Goal: Task Accomplishment & Management: Use online tool/utility

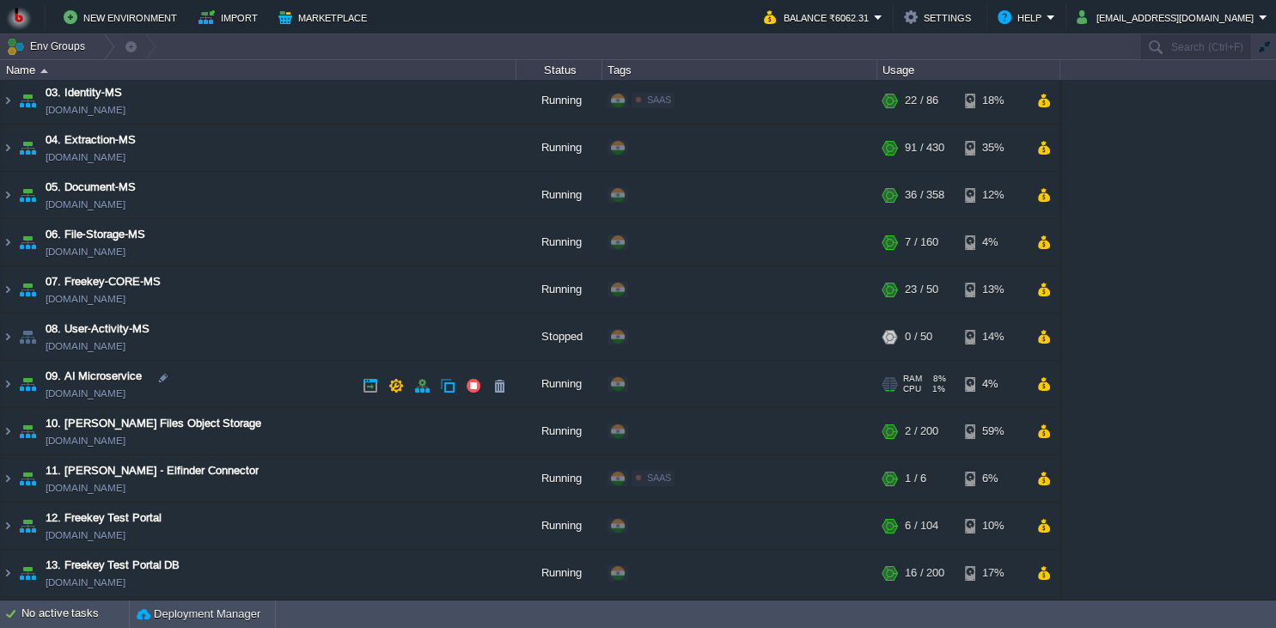
scroll to position [93, 0]
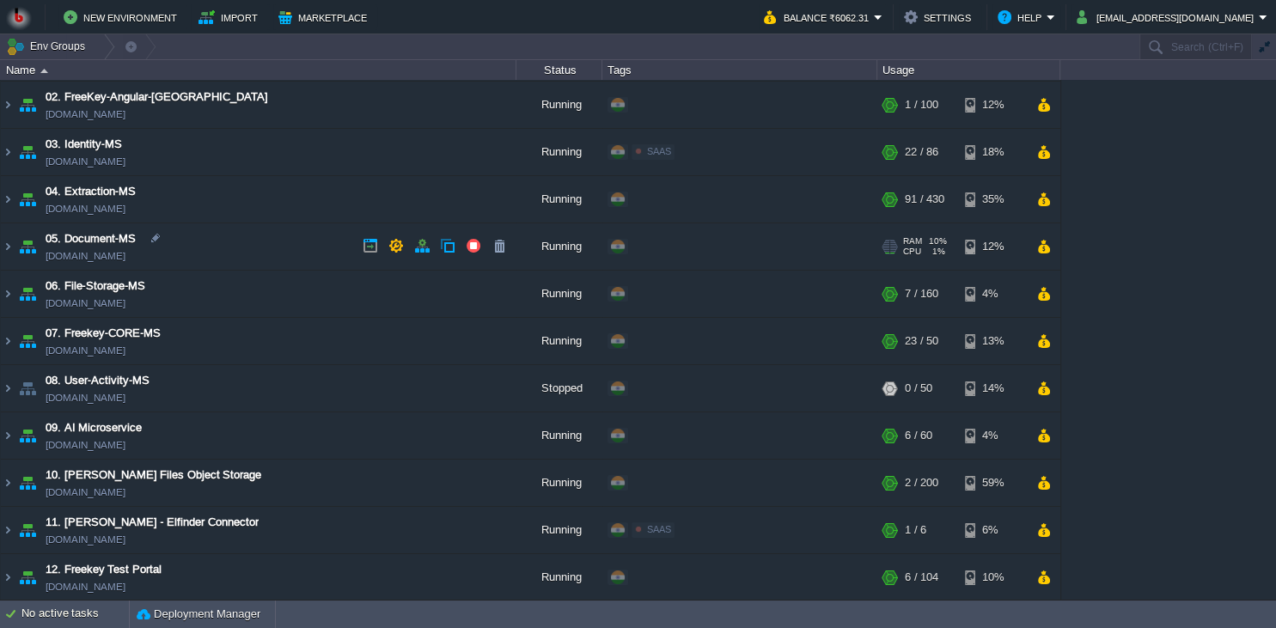
click at [287, 192] on td "04. Extraction-MS extraction-ms.in1.bitss.cloud" at bounding box center [258, 199] width 515 height 47
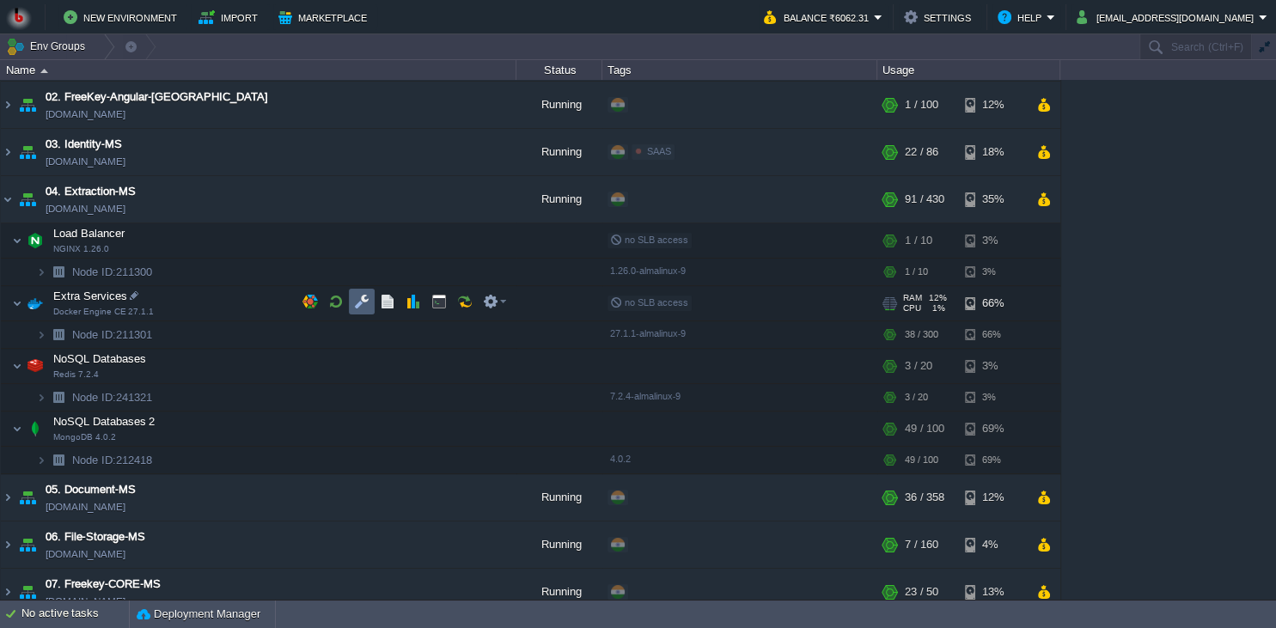
click at [362, 299] on button "button" at bounding box center [361, 301] width 15 height 15
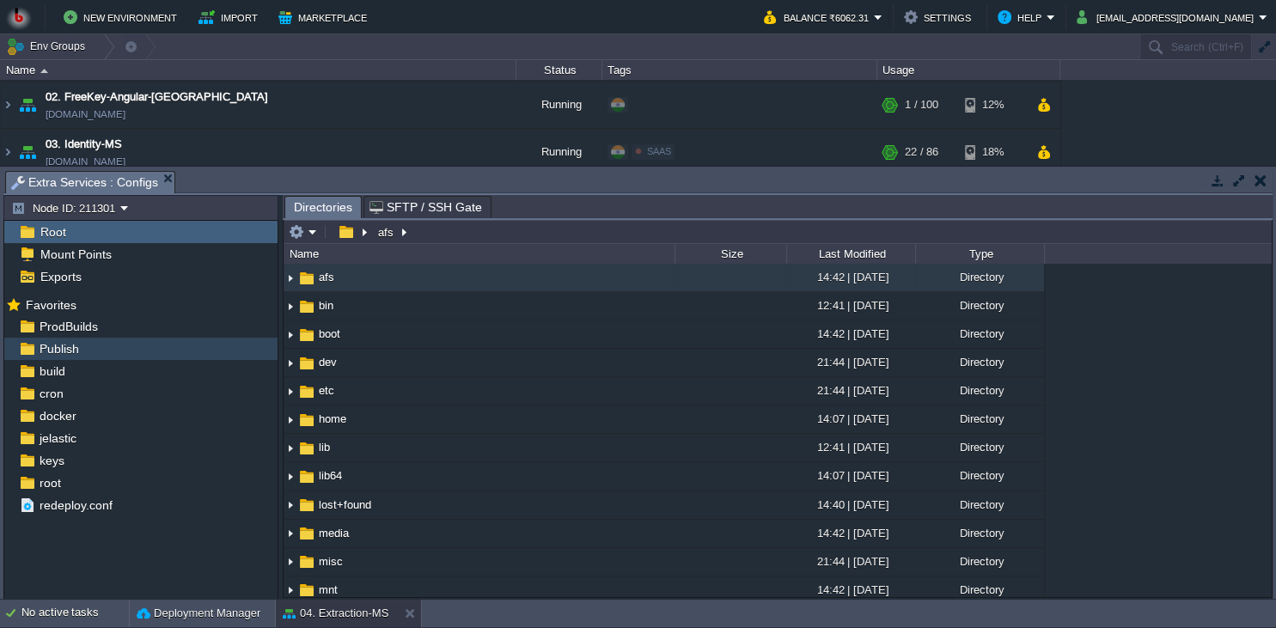
click at [127, 339] on div "Publish" at bounding box center [140, 349] width 273 height 22
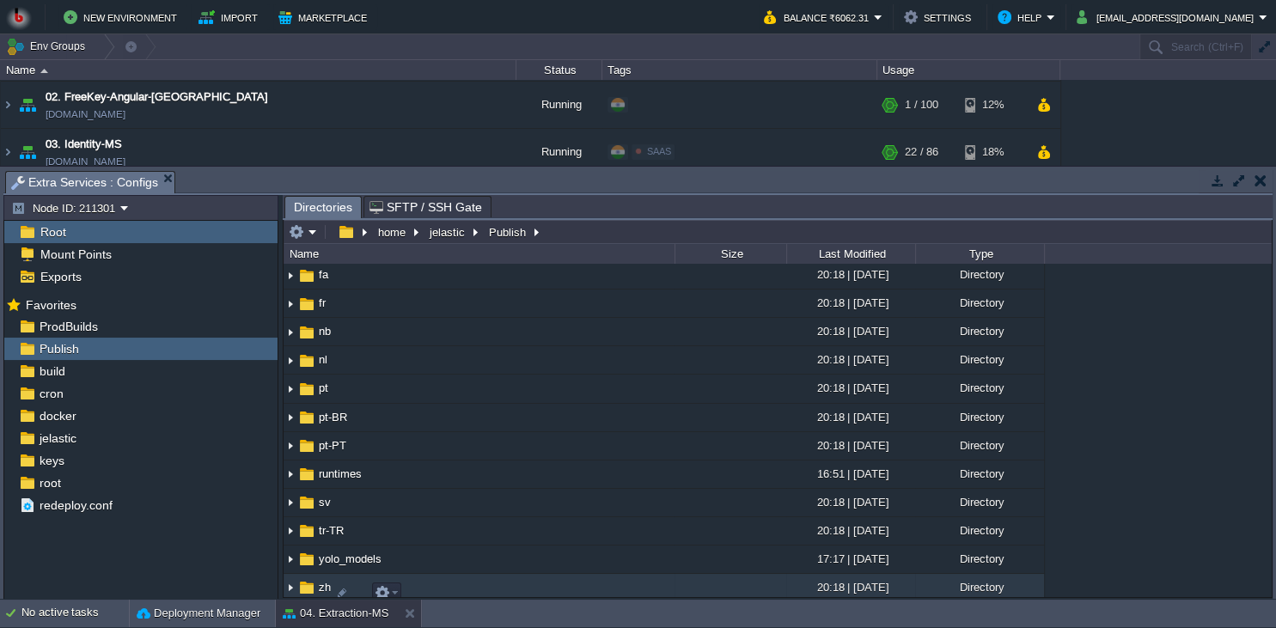
scroll to position [313, 0]
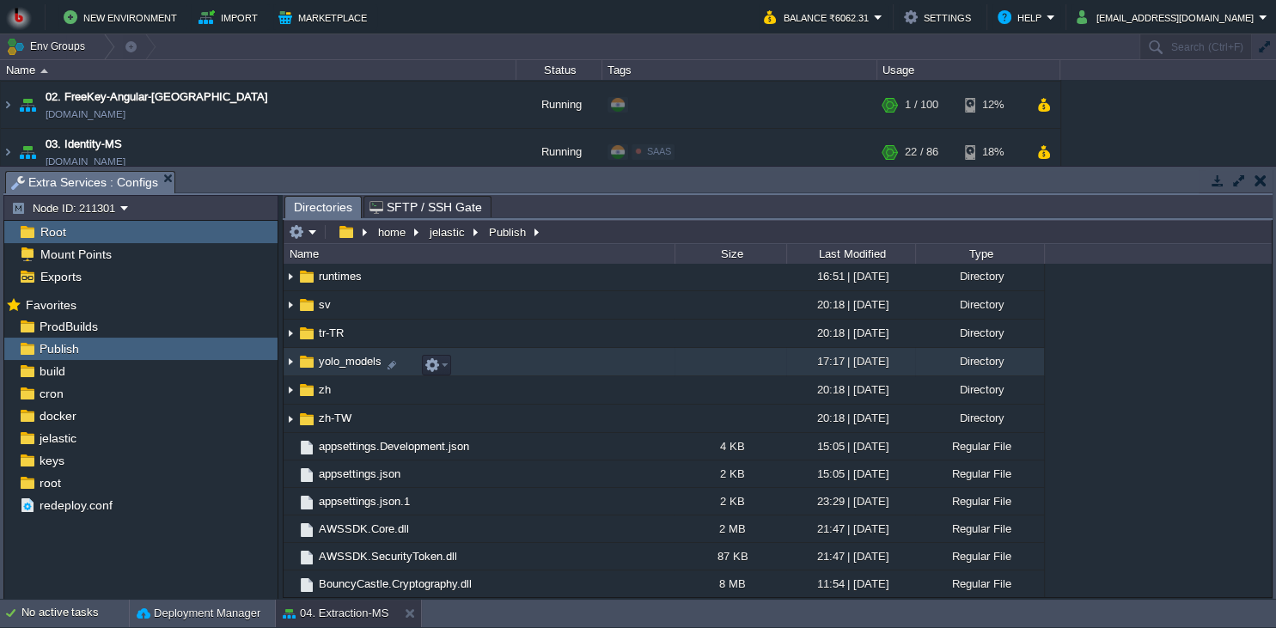
click at [597, 376] on td "yolo_models" at bounding box center [479, 362] width 391 height 28
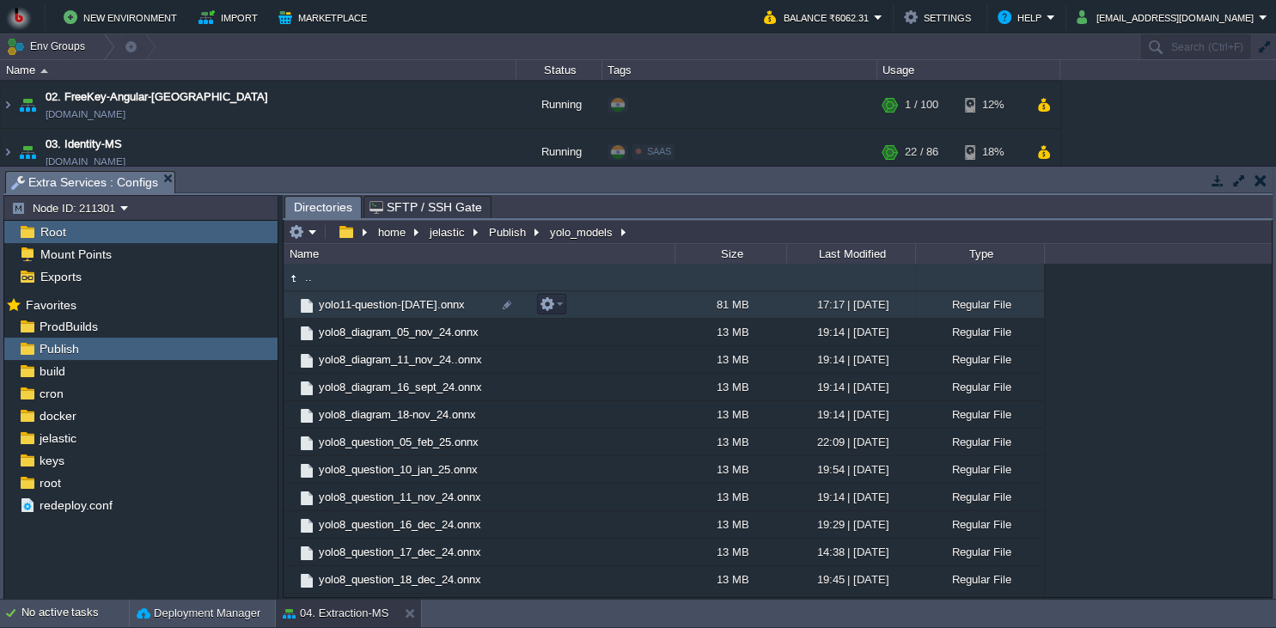
click at [617, 311] on td "yolo11-question-10-june-2025.onnx" at bounding box center [479, 304] width 391 height 27
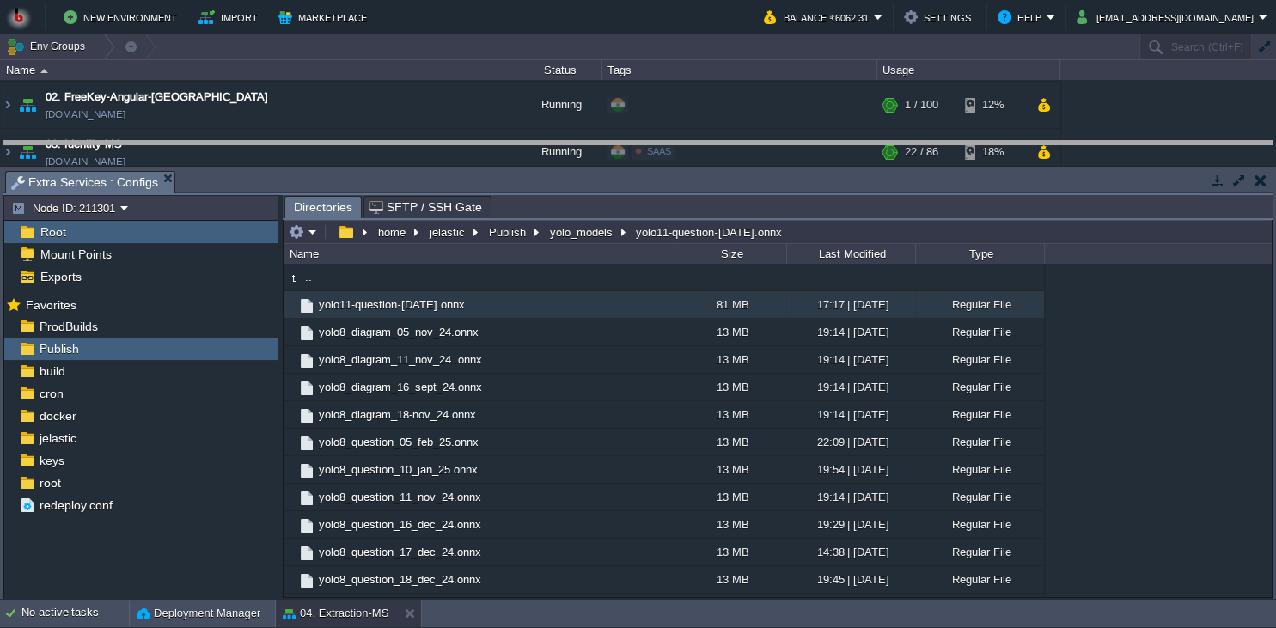
click at [678, 162] on body "New Environment Import Marketplace Bonus ₹0.00 Upgrade Account Balance ₹6062.31…" at bounding box center [638, 314] width 1276 height 628
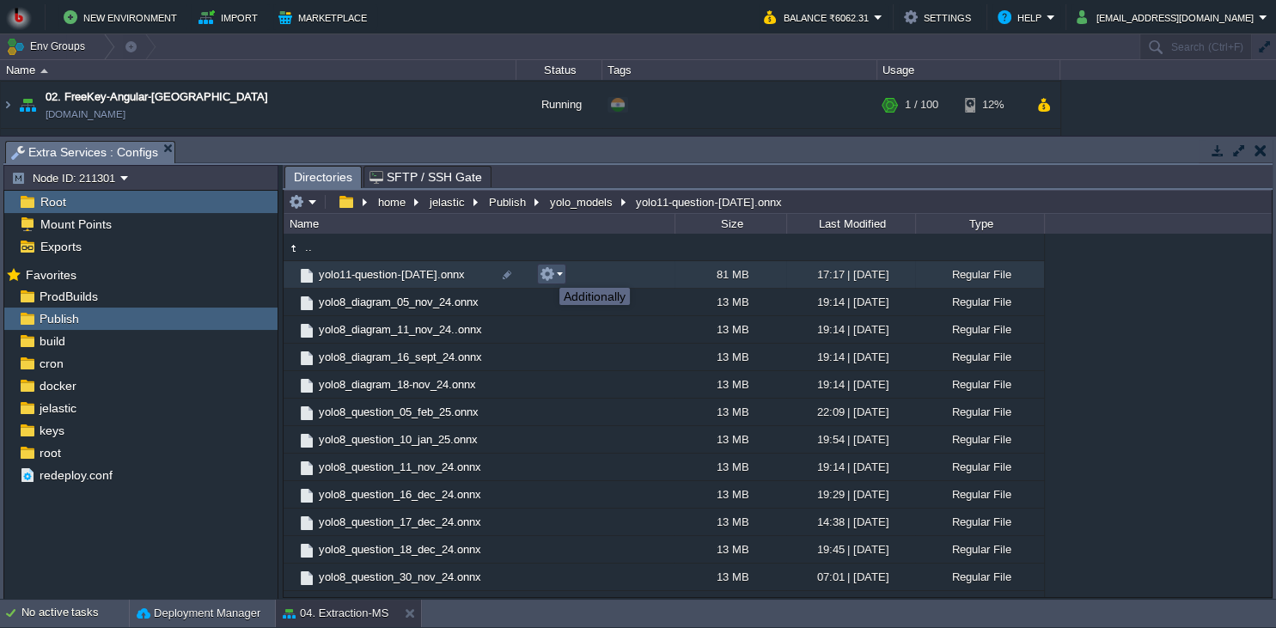
click at [546, 272] on button "button" at bounding box center [547, 273] width 15 height 15
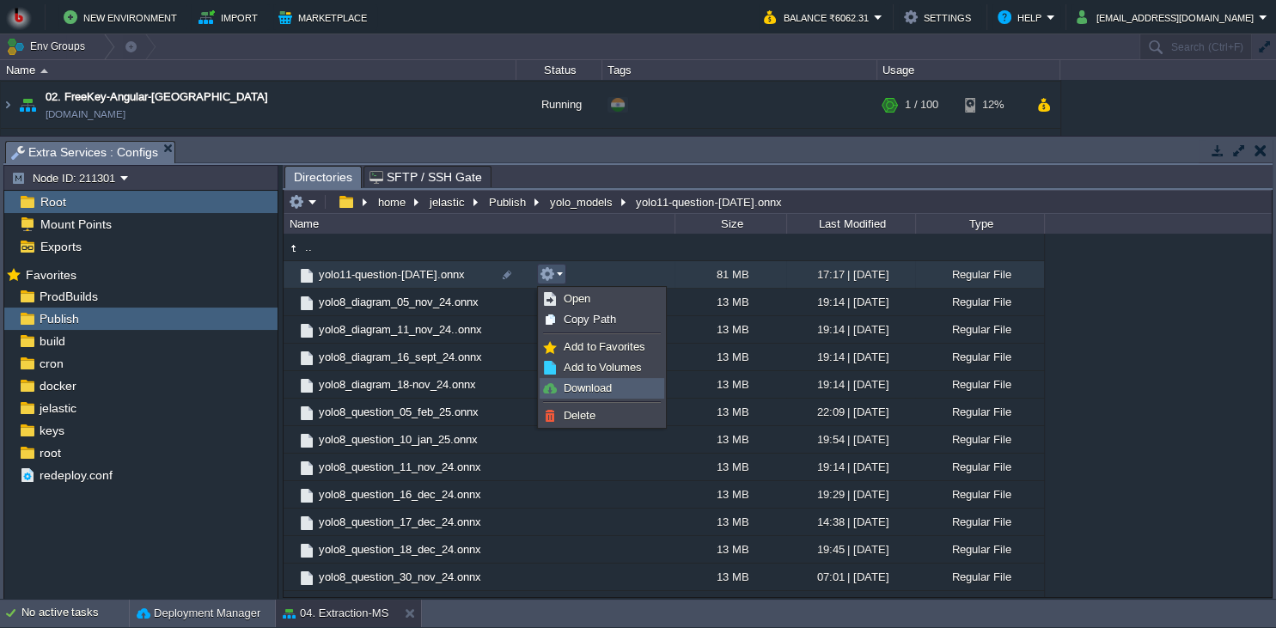
click at [569, 390] on span "Download" at bounding box center [588, 387] width 48 height 13
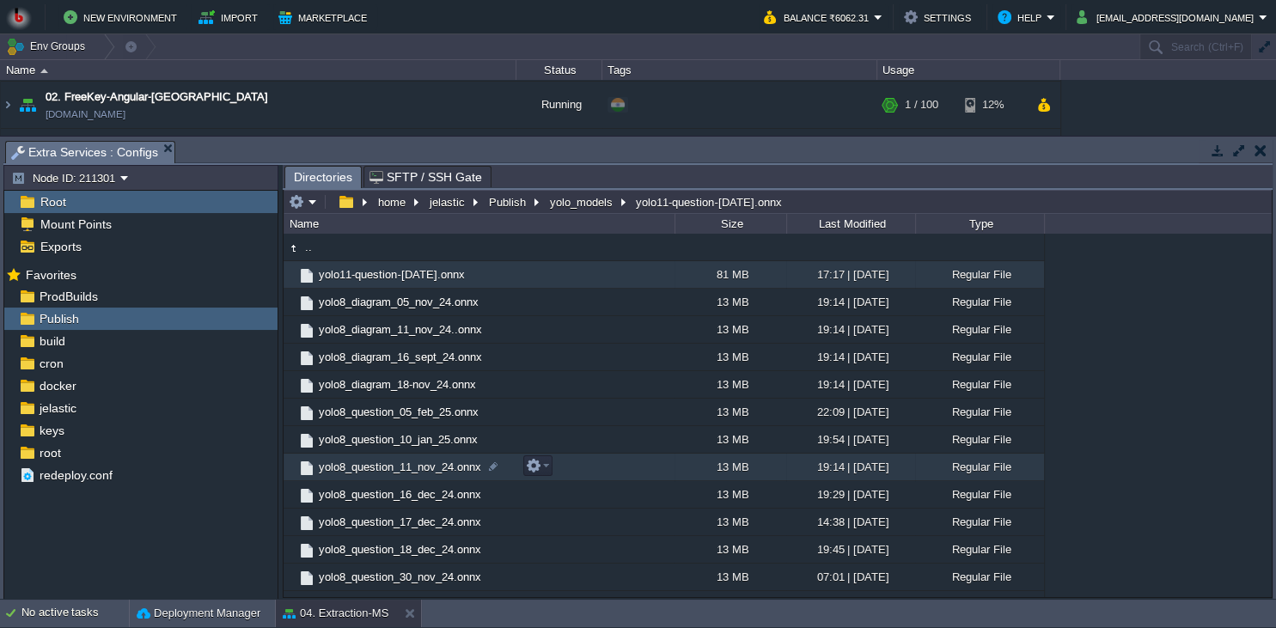
scroll to position [19, 0]
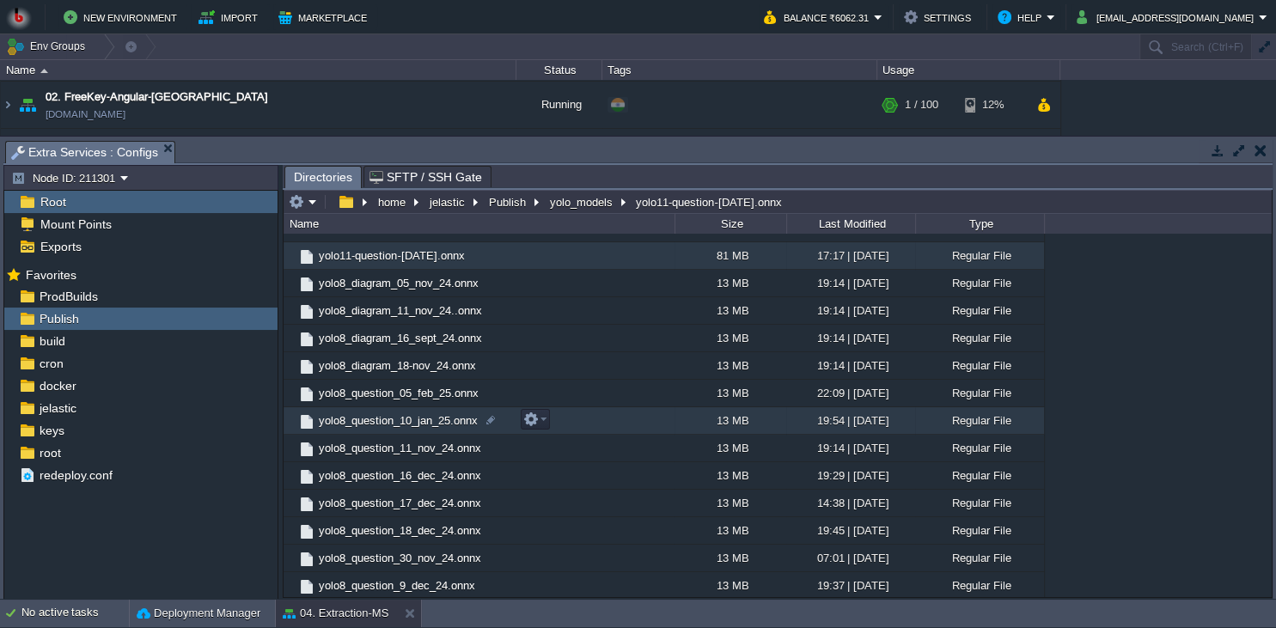
click at [906, 421] on div "19:54 | 10 Jan 2025" at bounding box center [850, 420] width 129 height 27
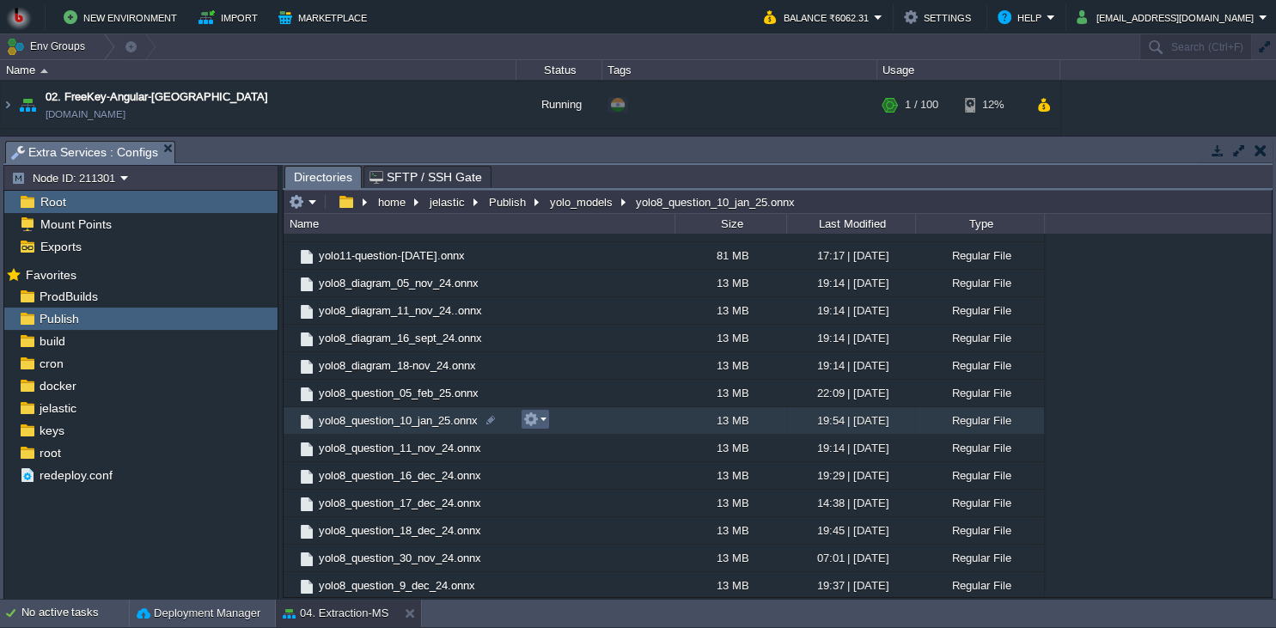
click at [540, 424] on em at bounding box center [534, 419] width 23 height 15
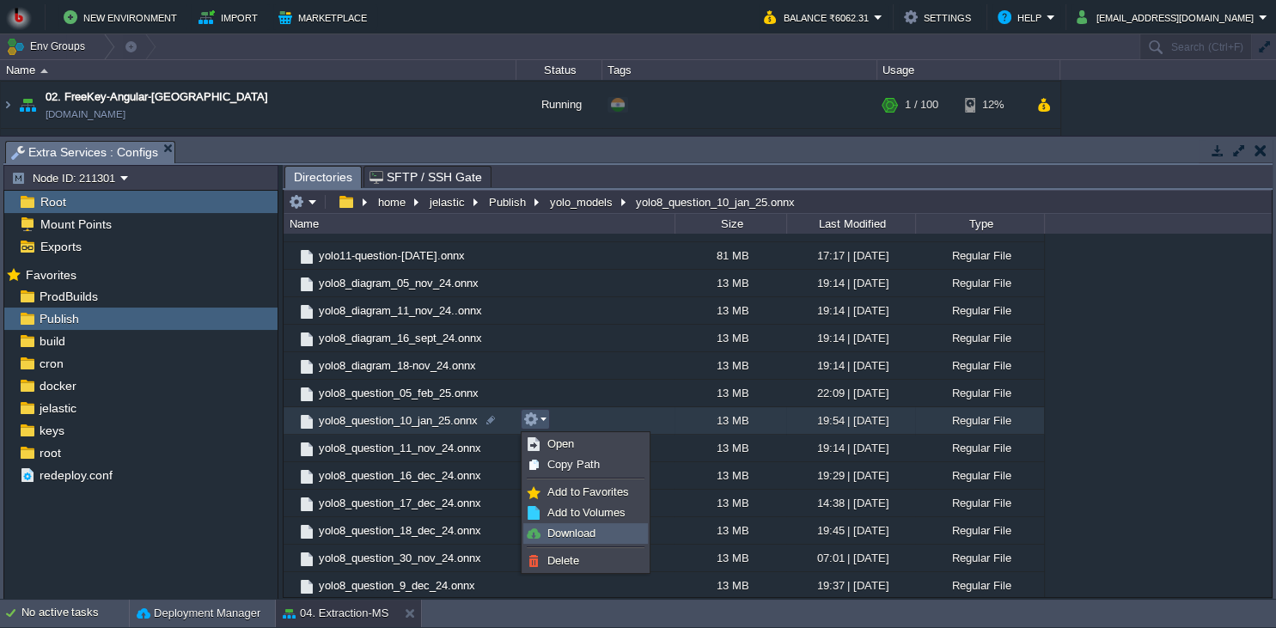
click at [566, 543] on li "Download" at bounding box center [585, 533] width 125 height 21
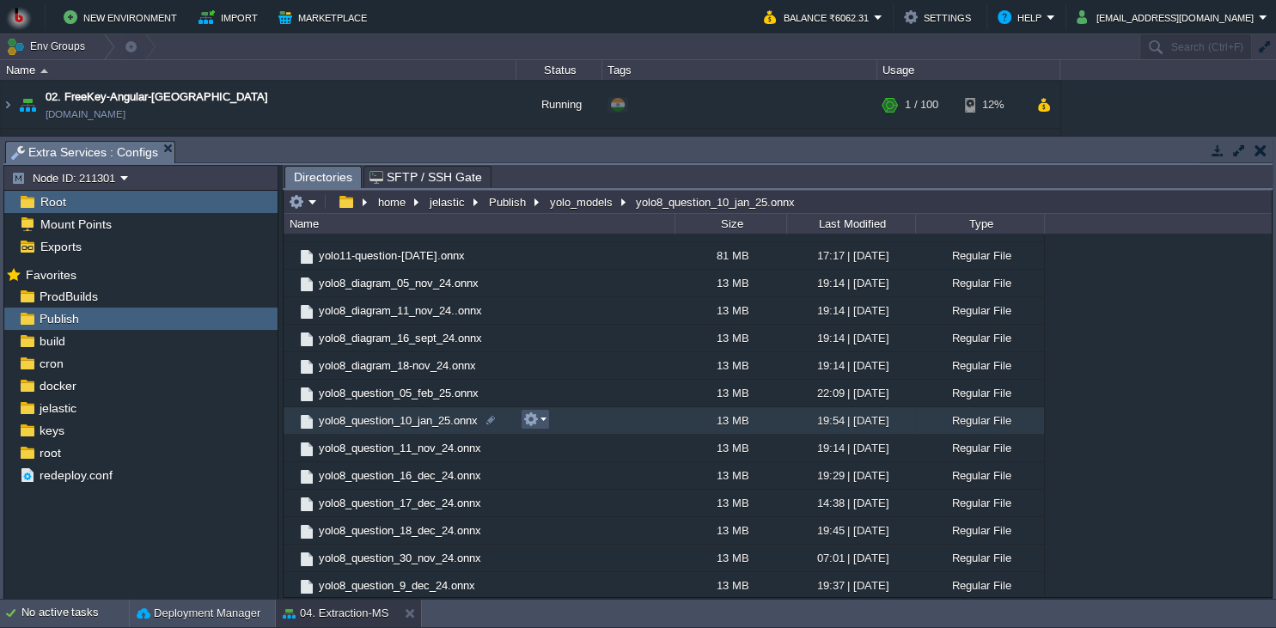
click at [533, 419] on button "button" at bounding box center [530, 419] width 15 height 15
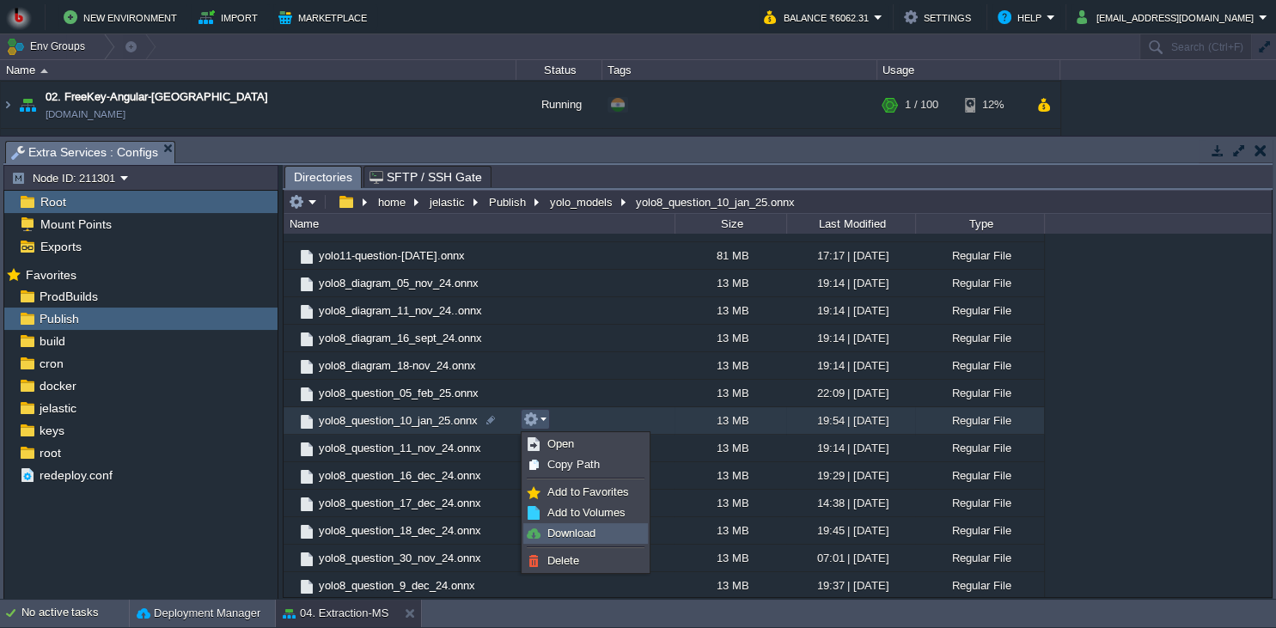
click at [551, 539] on span "Download" at bounding box center [571, 533] width 48 height 13
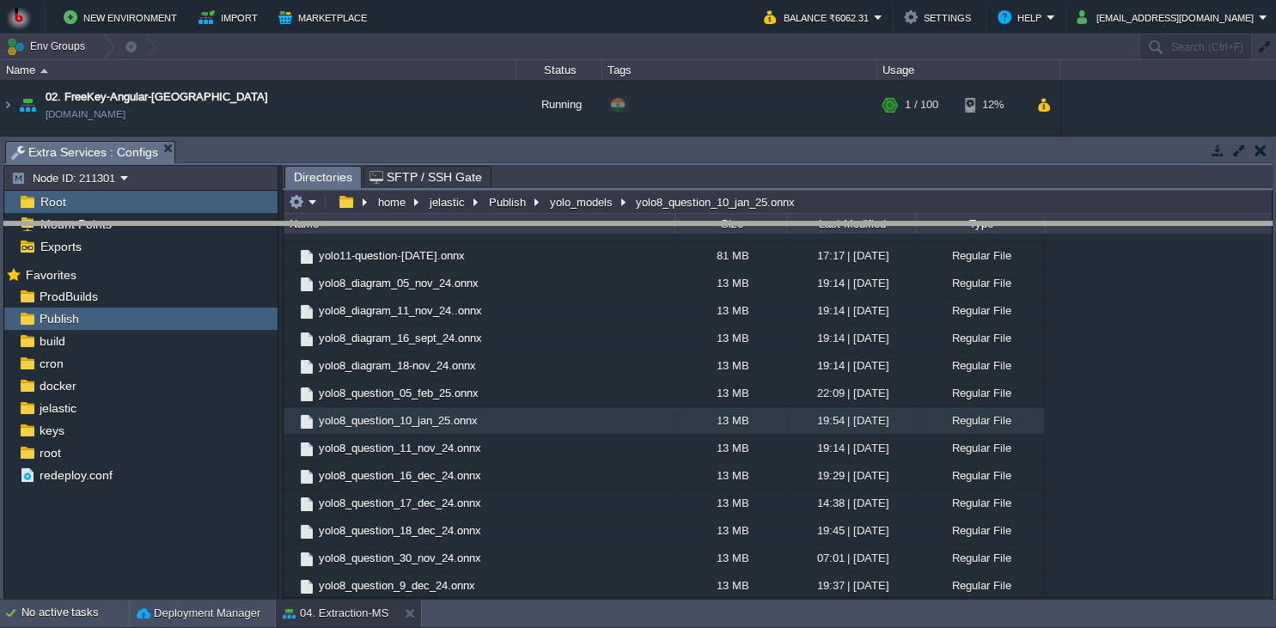
drag, startPoint x: 673, startPoint y: 146, endPoint x: 644, endPoint y: 304, distance: 160.6
click at [644, 304] on body "New Environment Import Marketplace Bonus ₹0.00 Upgrade Account Balance ₹6062.31…" at bounding box center [638, 314] width 1276 height 628
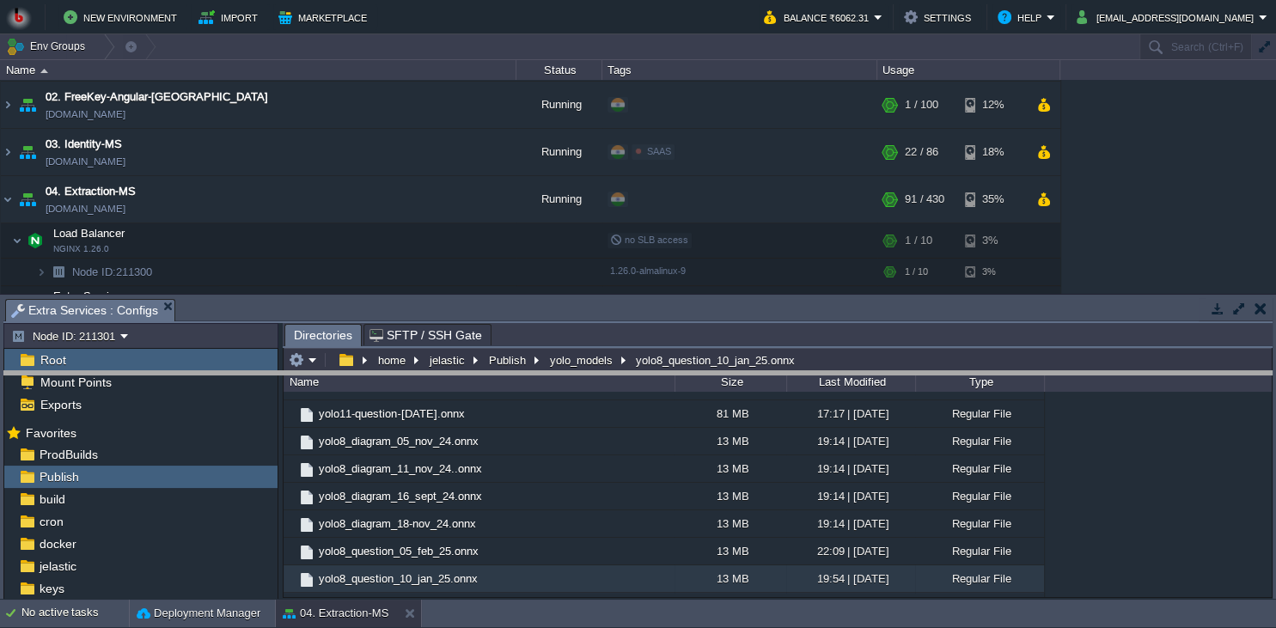
drag, startPoint x: 643, startPoint y: 306, endPoint x: 628, endPoint y: 391, distance: 86.4
click at [629, 389] on body "New Environment Import Marketplace Bonus ₹0.00 Upgrade Account Balance ₹6062.31…" at bounding box center [638, 314] width 1276 height 628
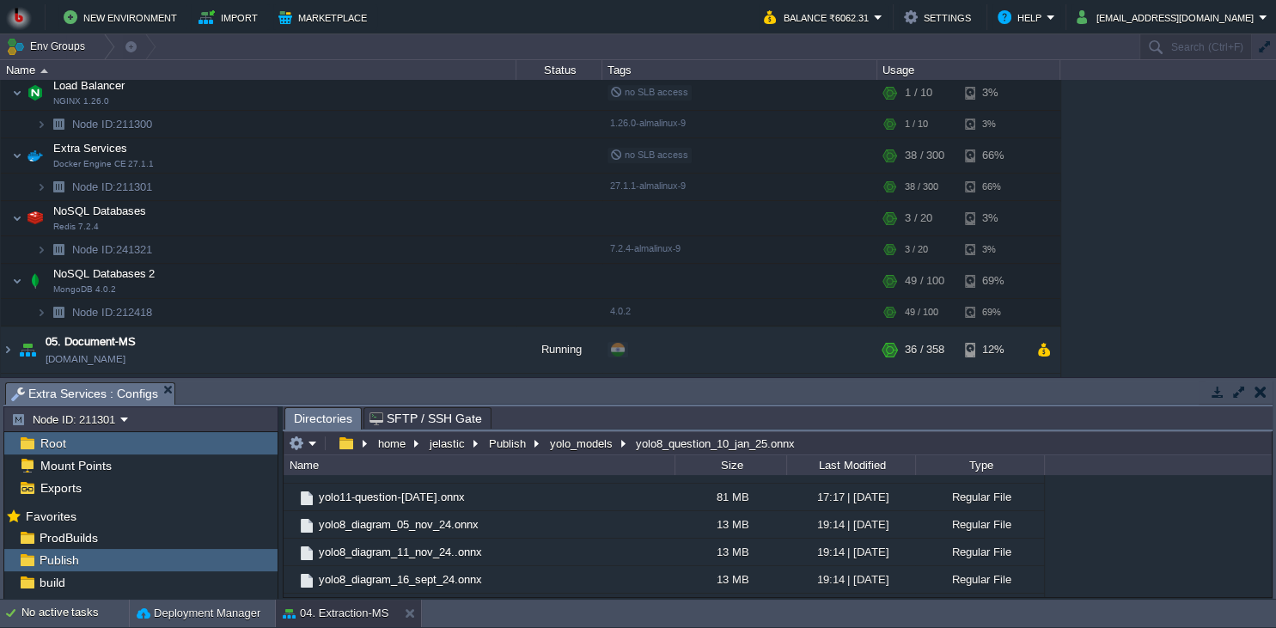
scroll to position [249, 0]
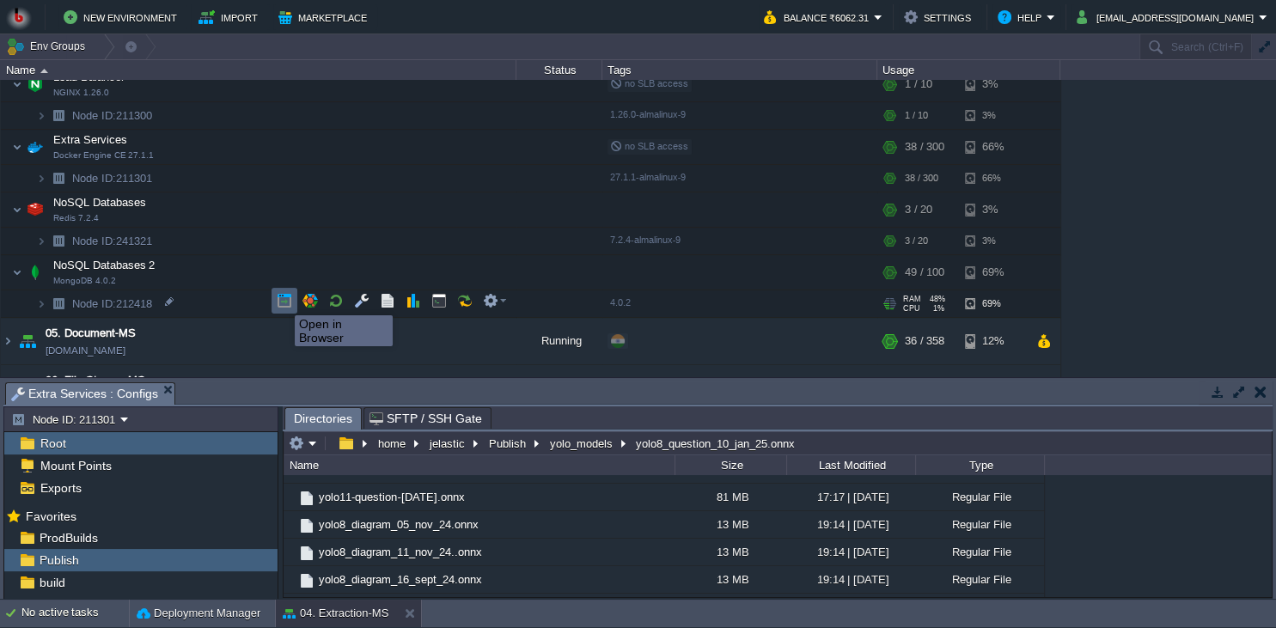
click at [281, 301] on button "button" at bounding box center [284, 300] width 15 height 15
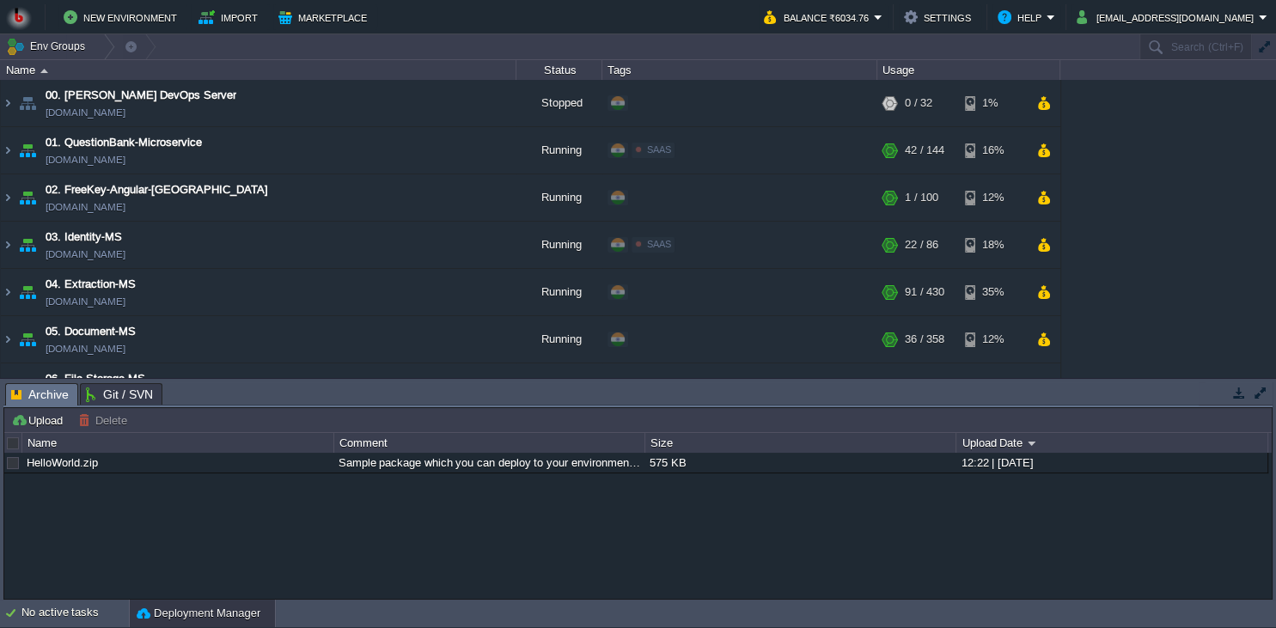
click at [1242, 393] on button "button" at bounding box center [1238, 392] width 15 height 15
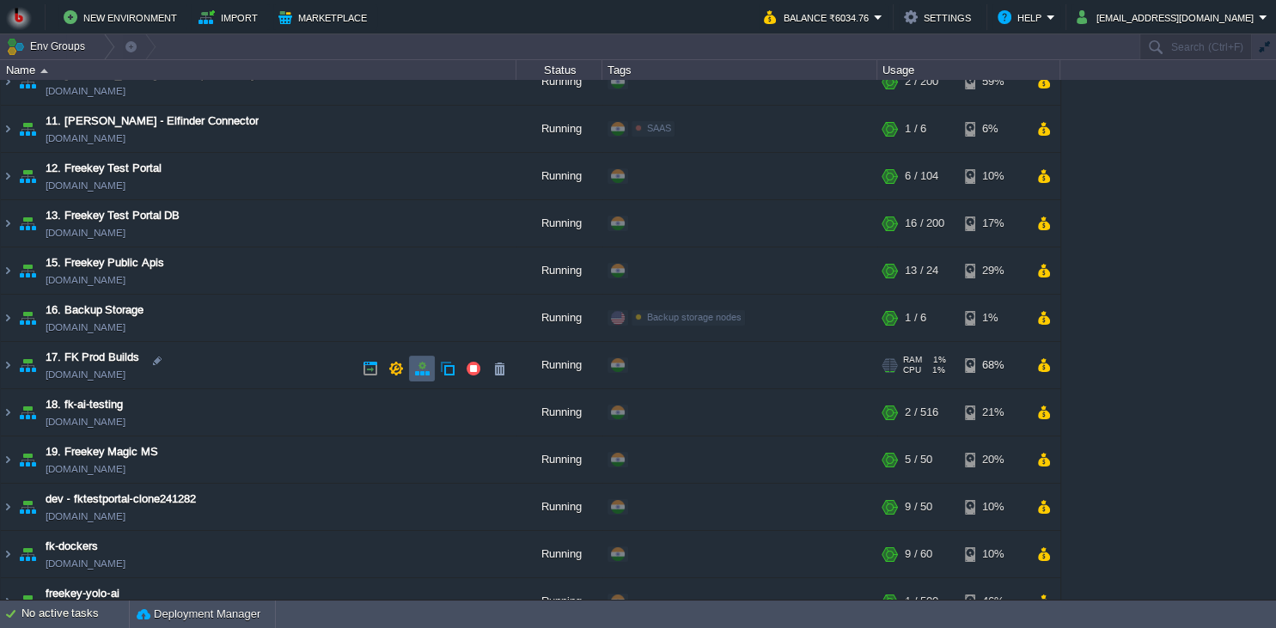
scroll to position [485, 0]
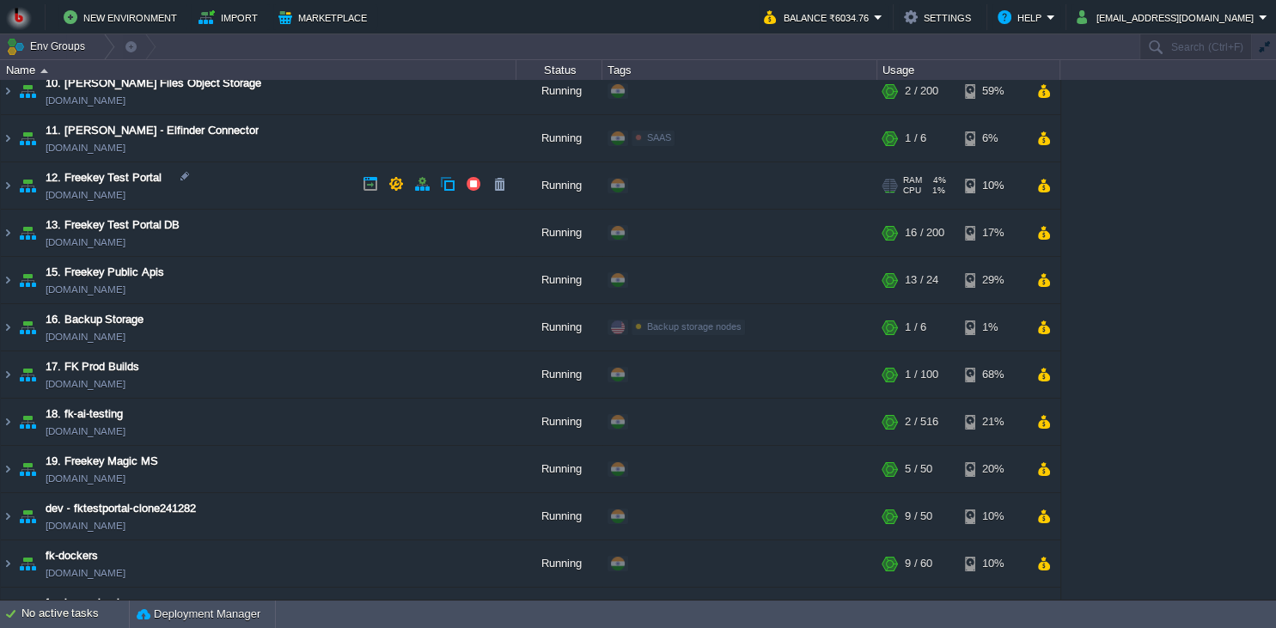
click at [286, 186] on td "12. Freekey Test Portal fktestportal.in1.bitss.cloud" at bounding box center [258, 185] width 515 height 47
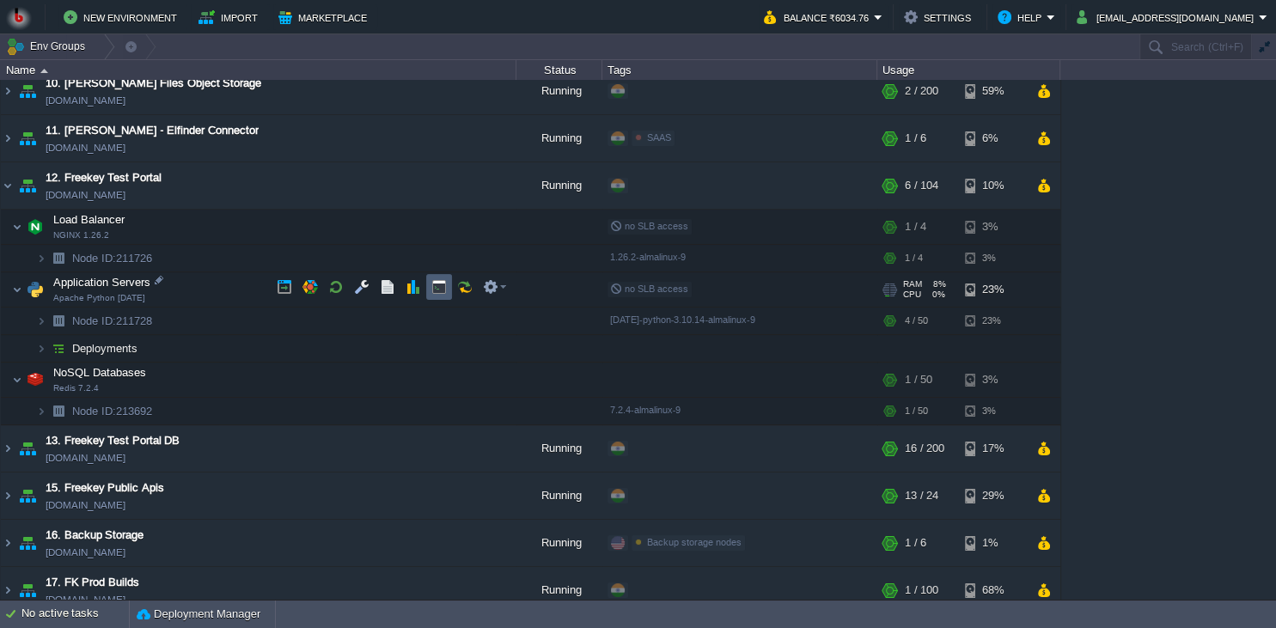
click at [430, 287] on td at bounding box center [439, 287] width 26 height 26
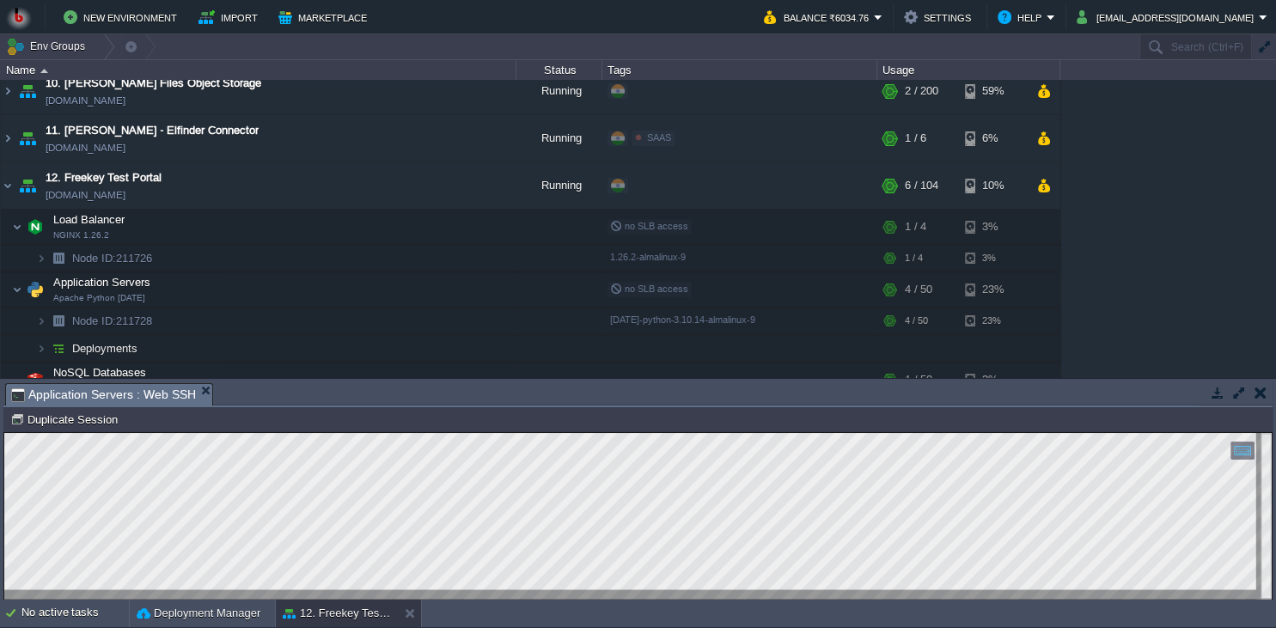
scroll to position [8, 0]
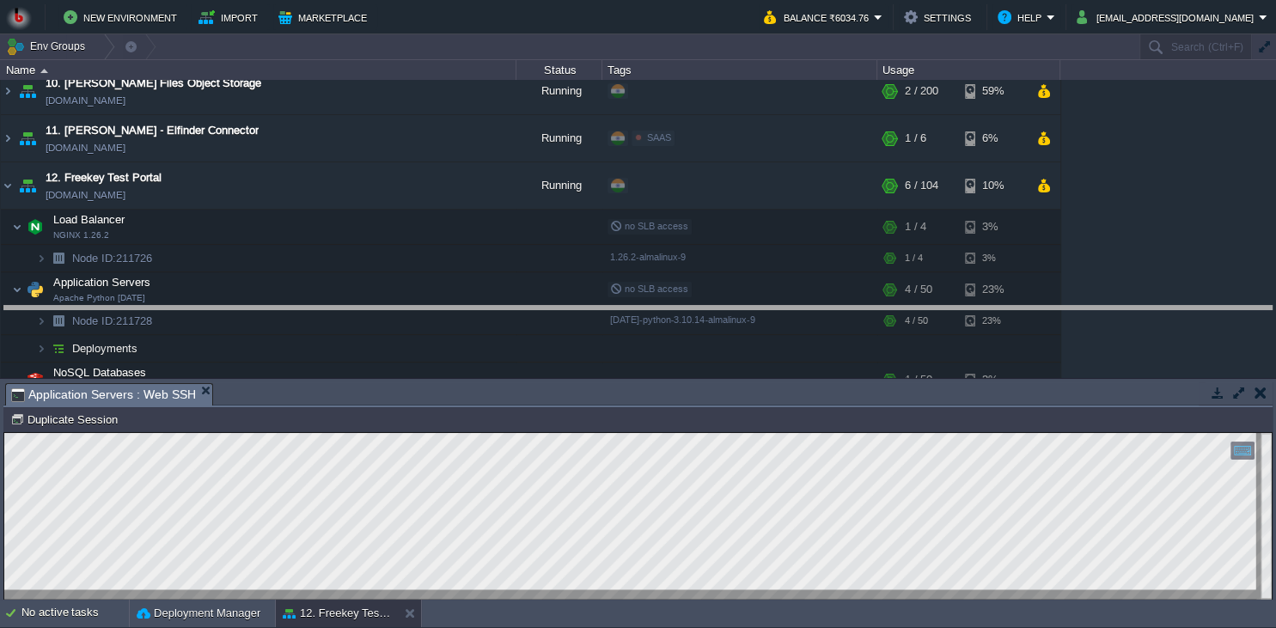
drag, startPoint x: 537, startPoint y: 394, endPoint x: 555, endPoint y: 263, distance: 132.7
click at [555, 263] on body "New Environment Import Marketplace Bonus ₹0.00 Upgrade Account Balance ₹6034.76…" at bounding box center [638, 314] width 1276 height 628
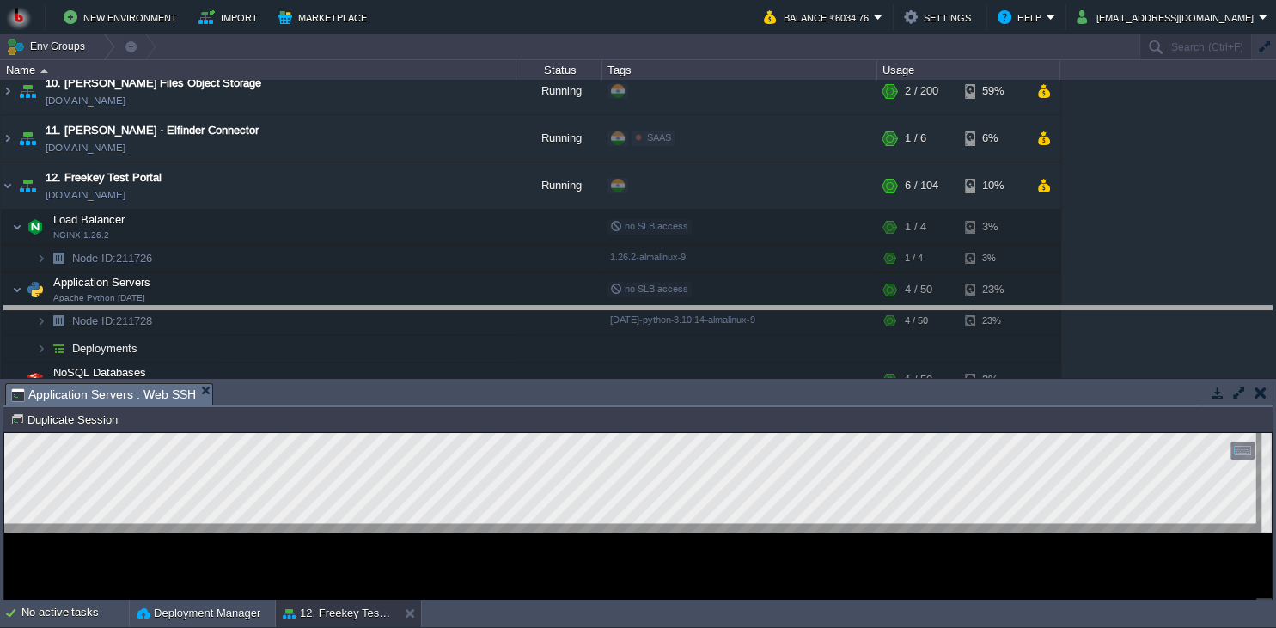
scroll to position [0, 0]
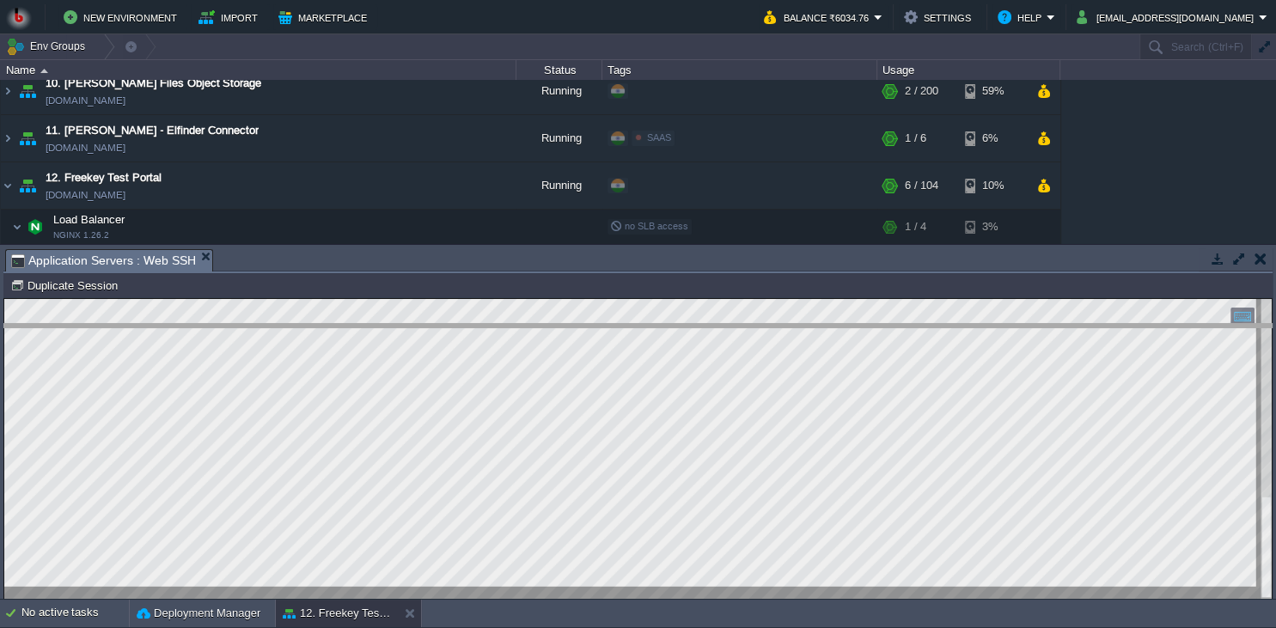
drag, startPoint x: 546, startPoint y: 253, endPoint x: 534, endPoint y: 327, distance: 75.6
click at [534, 327] on body "New Environment Import Marketplace Bonus ₹0.00 Upgrade Account Balance ₹6034.76…" at bounding box center [638, 314] width 1276 height 628
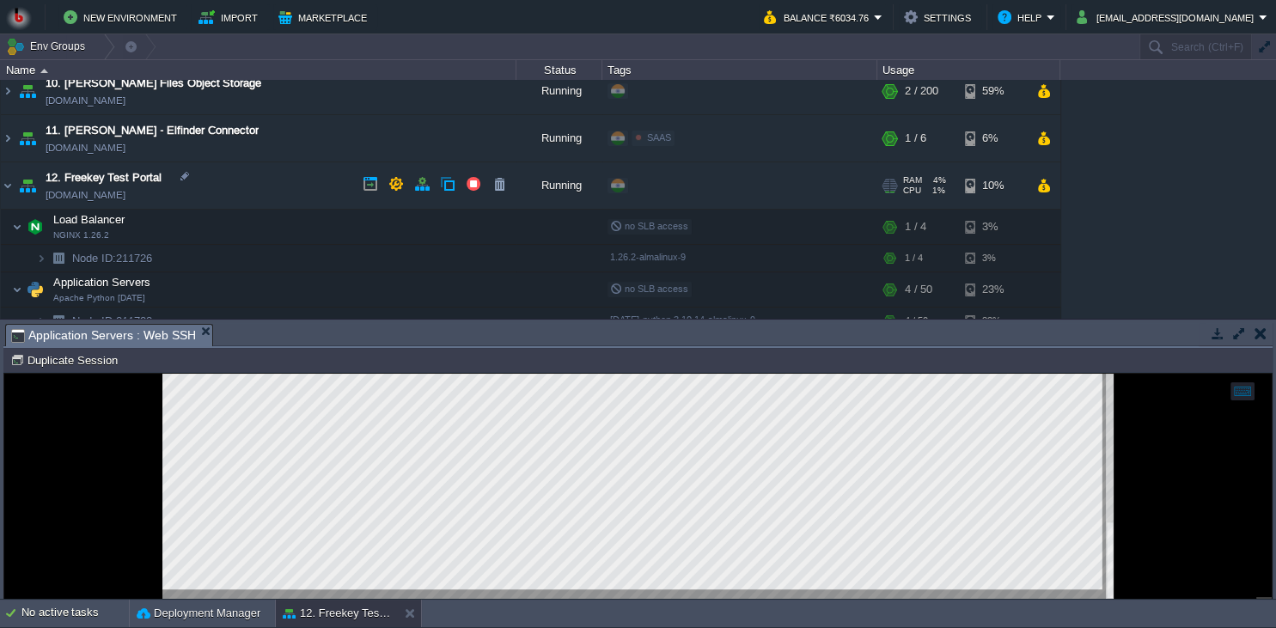
click at [311, 193] on td "12. Freekey Test Portal fktestportal.in1.bitss.cloud" at bounding box center [258, 185] width 515 height 47
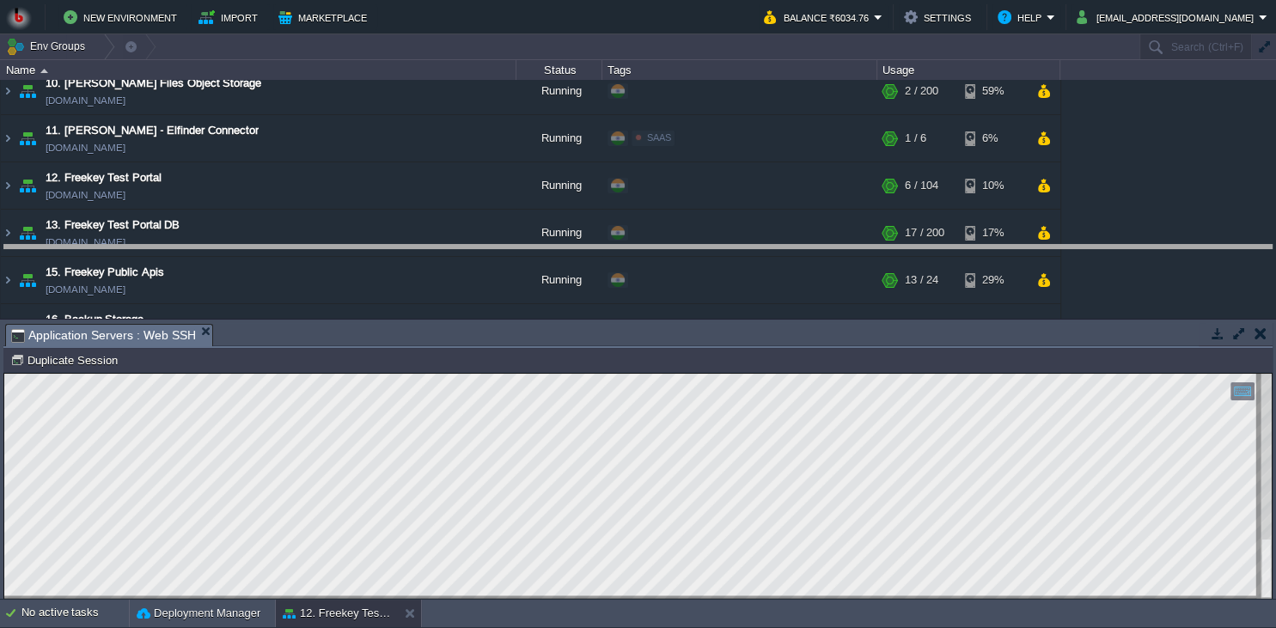
click at [396, 259] on body "New Environment Import Marketplace Bonus ₹0.00 Upgrade Account Balance ₹6034.76…" at bounding box center [638, 314] width 1276 height 628
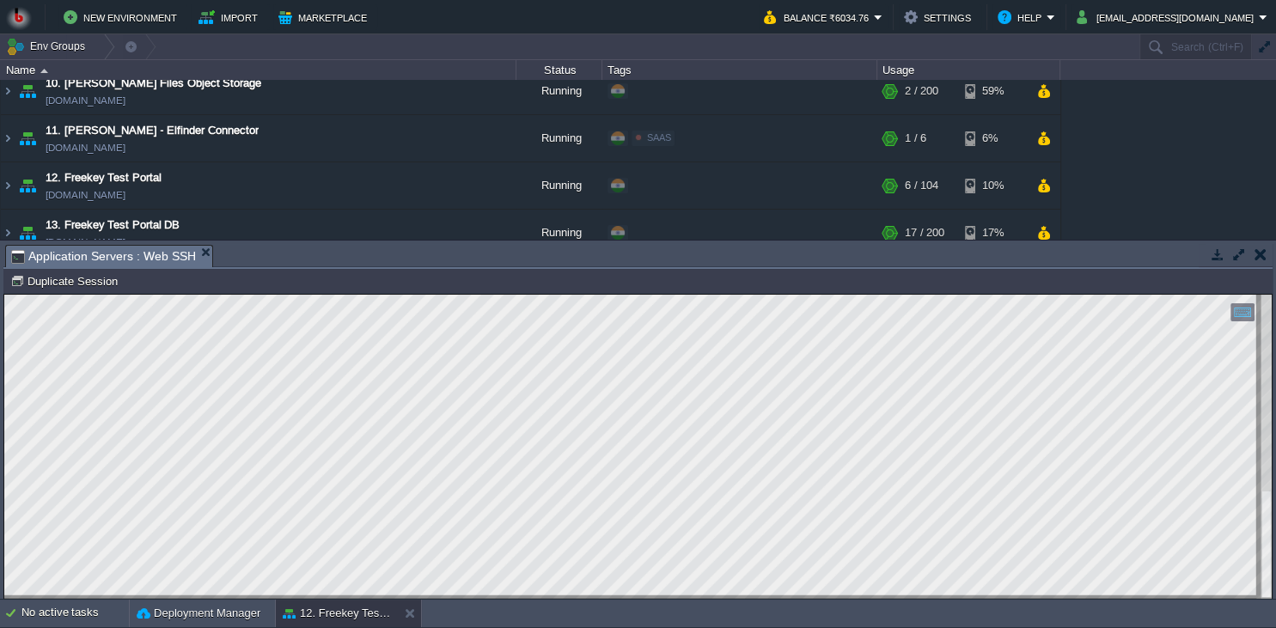
click at [230, 240] on div "Tasks Activity Log Archive Git / SVN Application Servers : Web SSH Upload Delet…" at bounding box center [638, 420] width 1276 height 360
click at [4, 295] on html "Copy: Ctrl + Shift + C Paste: Ctrl + V Settings: Ctrl + Shift + Alt 0" at bounding box center [637, 295] width 1267 height 0
